Goal: Task Accomplishment & Management: Use online tool/utility

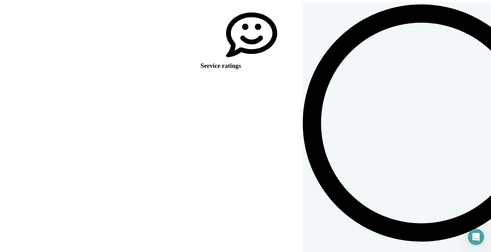
scroll to position [12, 0]
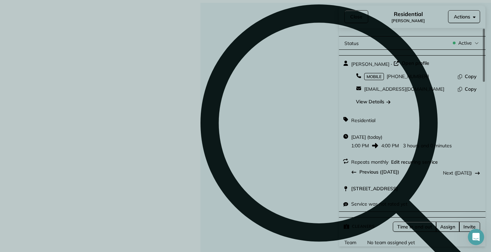
drag, startPoint x: 414, startPoint y: 87, endPoint x: 363, endPoint y: 91, distance: 51.3
click at [363, 91] on div "[EMAIL_ADDRESS][DOMAIN_NAME] Copy" at bounding box center [416, 88] width 130 height 12
click at [360, 13] on button "Close" at bounding box center [356, 16] width 24 height 13
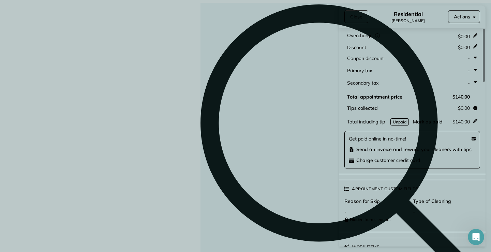
scroll to position [376, 0]
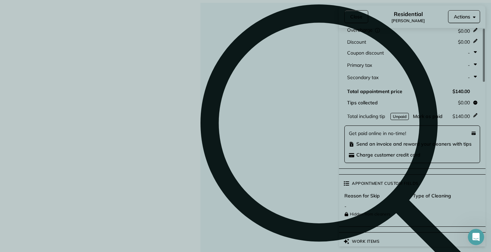
click at [438, 113] on span "Mark as paid" at bounding box center [428, 116] width 30 height 6
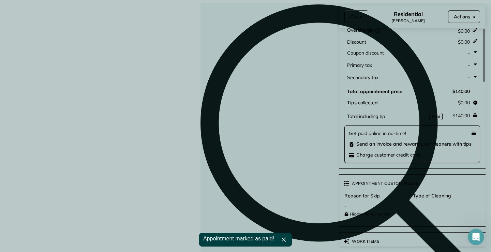
click at [358, 13] on span "Close" at bounding box center [356, 16] width 12 height 7
